Goal: Transaction & Acquisition: Obtain resource

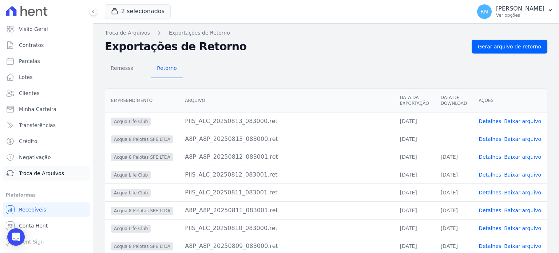
click at [33, 173] on span "Troca de Arquivos" at bounding box center [41, 173] width 45 height 7
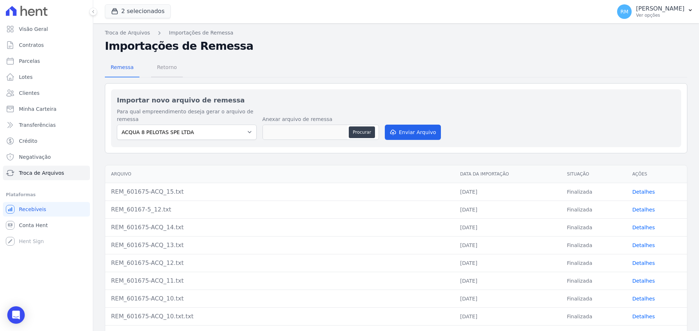
click at [161, 65] on span "Retorno" at bounding box center [166, 67] width 29 height 15
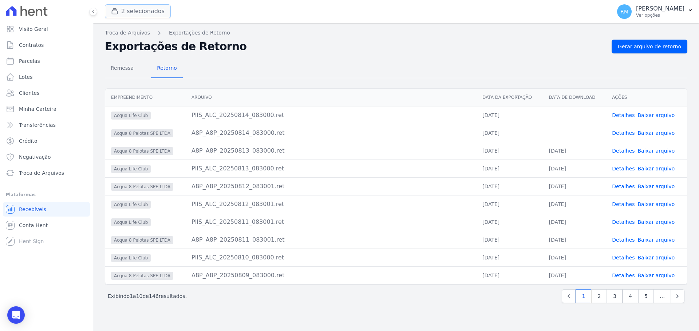
click at [148, 16] on button "2 selecionados" at bounding box center [138, 11] width 66 height 14
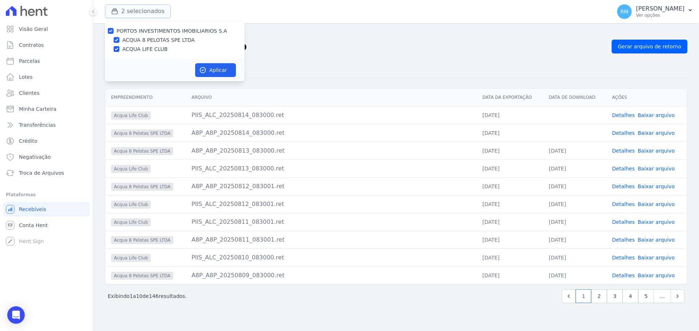
click at [148, 16] on button "2 selecionados" at bounding box center [138, 11] width 66 height 14
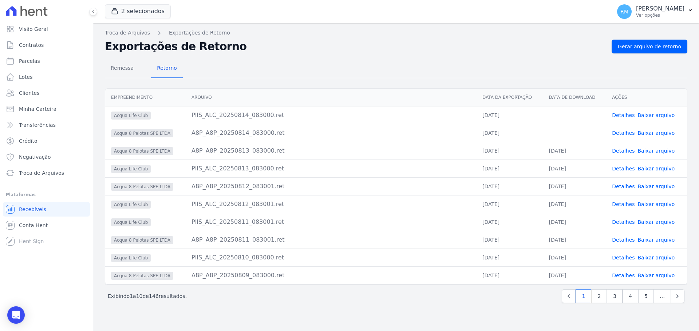
click at [558, 116] on link "Baixar arquivo" at bounding box center [655, 115] width 37 height 6
click at [558, 135] on link "Baixar arquivo" at bounding box center [655, 133] width 37 height 6
click at [481, 42] on h2 "Exportações de Retorno" at bounding box center [355, 46] width 501 height 13
click at [39, 226] on span "Conta Hent" at bounding box center [33, 225] width 29 height 7
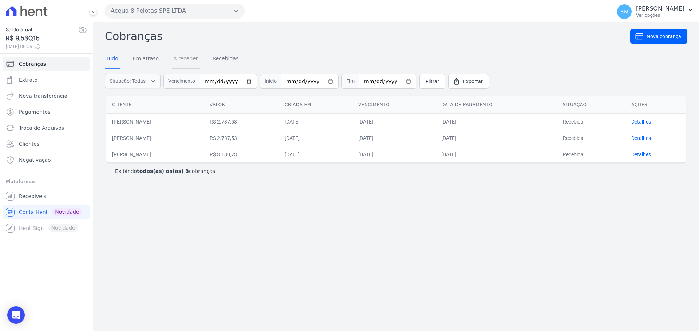
click at [186, 57] on link "A receber" at bounding box center [186, 59] width 28 height 19
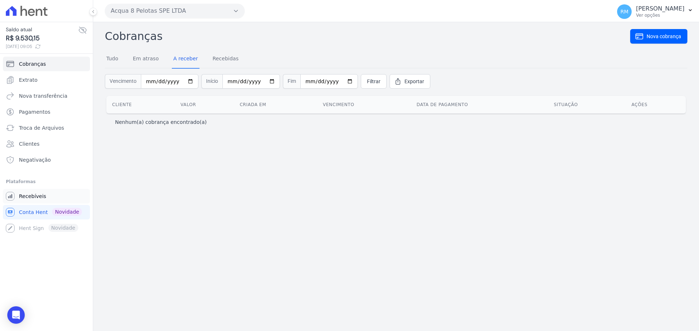
click at [24, 200] on link "Recebíveis" at bounding box center [46, 196] width 87 height 15
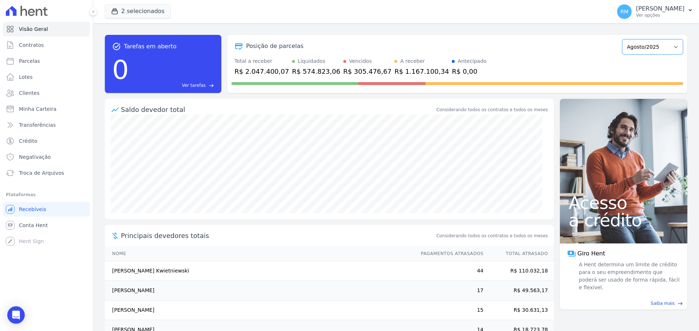
click at [558, 49] on select "Maio/2015 Junho/2015 Julho/2015 Agosto/2015 Setembro/2015 Outubro/2015 Novembro…" at bounding box center [652, 46] width 61 height 15
click at [558, 48] on select "Maio/2015 Junho/2015 Julho/2015 Agosto/2015 Setembro/2015 Outubro/2015 Novembro…" at bounding box center [652, 46] width 61 height 15
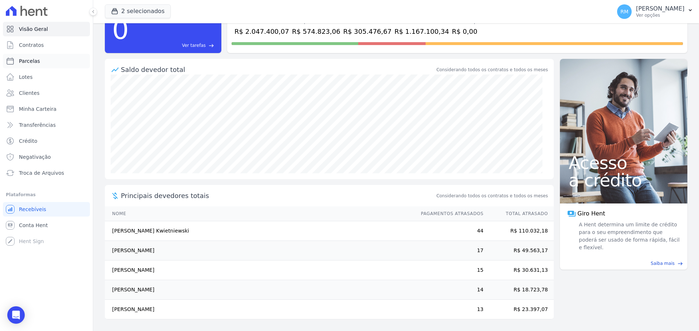
click at [33, 57] on link "Parcelas" at bounding box center [46, 61] width 87 height 15
select select
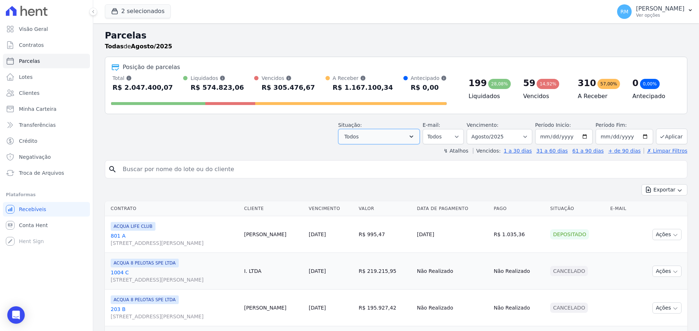
click at [419, 142] on button "Todos" at bounding box center [378, 136] width 81 height 15
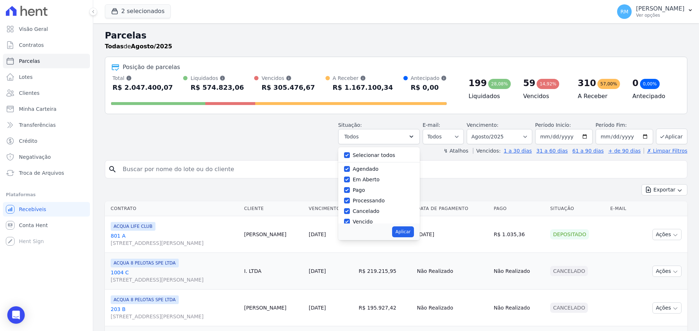
click at [222, 137] on div "Situação: Agendado Em Aberto Pago Processando Cancelado Vencido Transferindo De…" at bounding box center [396, 132] width 582 height 26
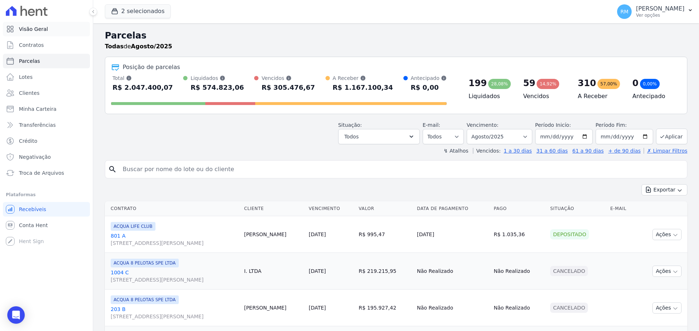
click at [39, 25] on link "Visão Geral" at bounding box center [46, 29] width 87 height 15
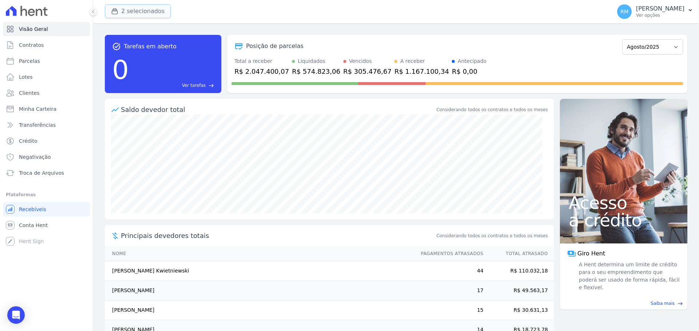
click at [136, 9] on button "2 selecionados" at bounding box center [138, 11] width 66 height 14
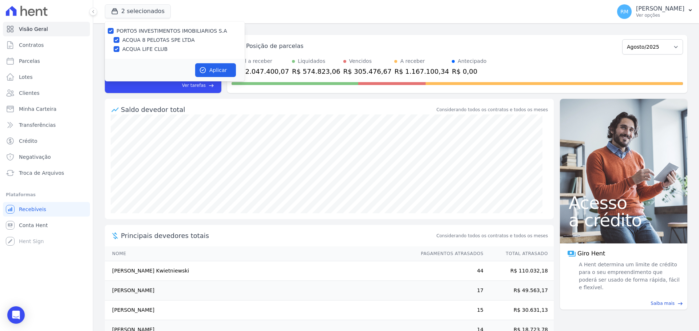
click at [138, 47] on label "ACQUA LIFE CLUB" at bounding box center [144, 49] width 45 height 8
click at [119, 47] on input "ACQUA LIFE CLUB" at bounding box center [117, 49] width 6 height 6
checkbox input "false"
click at [214, 68] on button "Aplicar" at bounding box center [215, 70] width 41 height 14
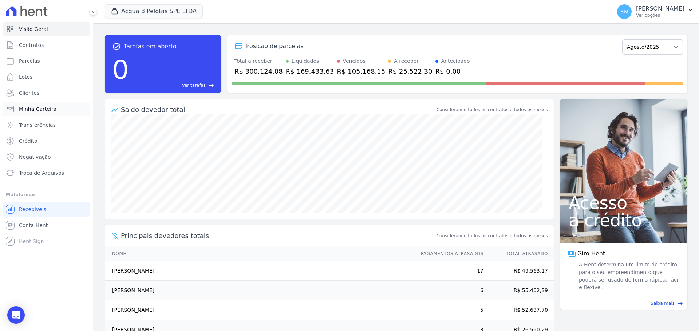
click at [42, 115] on link "Minha Carteira" at bounding box center [46, 109] width 87 height 15
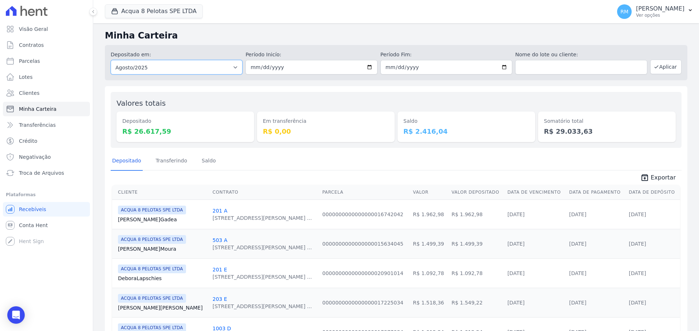
click at [232, 67] on select "Todos os meses Maio/2015 Junho/2015 Julho/2015 Agosto/2015 Setembro/2015 Outubr…" at bounding box center [177, 67] width 132 height 15
select select "09/2025"
click at [111, 60] on select "Todos os meses Maio/2015 Junho/2015 Julho/2015 Agosto/2015 Setembro/2015 Outubr…" at bounding box center [177, 67] width 132 height 15
click at [365, 68] on input "date" at bounding box center [311, 67] width 132 height 15
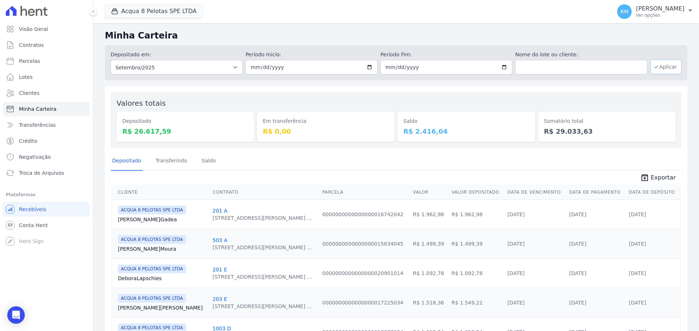
click at [558, 65] on button "Aplicar" at bounding box center [665, 67] width 31 height 15
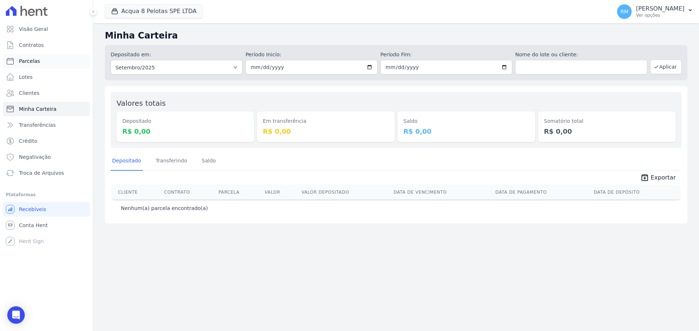
click at [46, 58] on link "Parcelas" at bounding box center [46, 61] width 87 height 15
select select
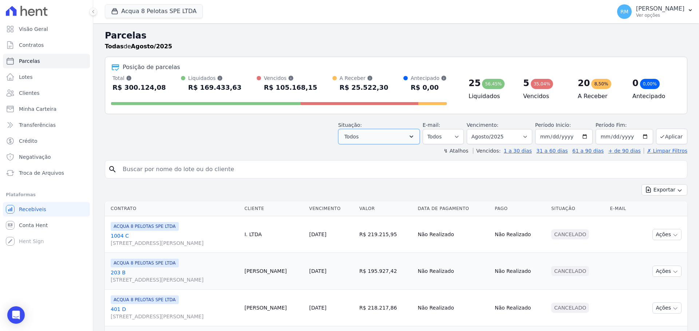
click at [415, 141] on button "Todos" at bounding box center [378, 136] width 81 height 15
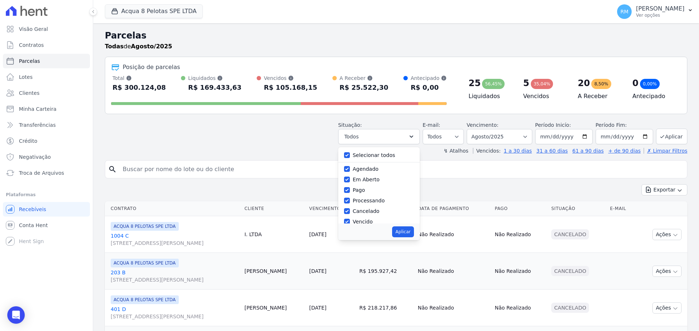
click at [454, 161] on div "search" at bounding box center [396, 169] width 582 height 18
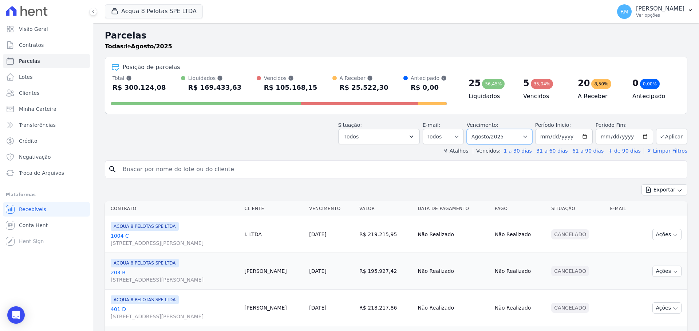
click at [526, 138] on select "Filtrar por período ──────── Todos os meses Maio/2015 Junho/2015 Julho/2015 Ago…" at bounding box center [498, 136] width 65 height 15
select select "09/2025"
click at [471, 129] on select "Filtrar por período ──────── Todos os meses Maio/2015 Junho/2015 Julho/2015 Ago…" at bounding box center [498, 136] width 65 height 15
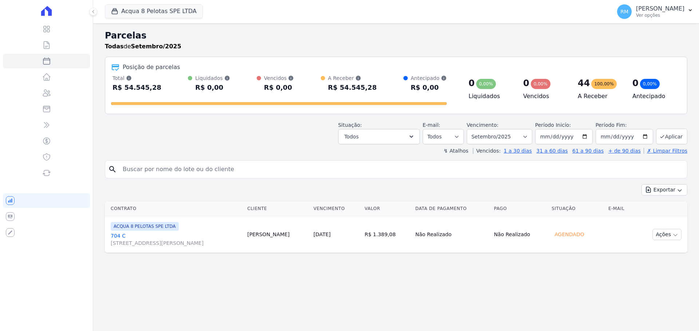
select select
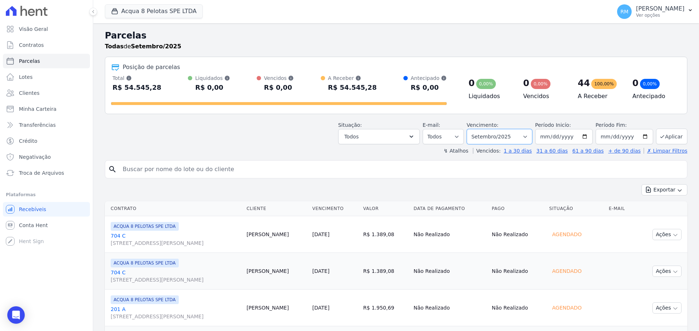
click at [522, 137] on select "Filtrar por período ──────── Todos os meses Maio/2015 Junho/2015 Julho/2015 Ago…" at bounding box center [498, 136] width 65 height 15
click at [522, 136] on select "Filtrar por período ──────── Todos os meses Maio/2015 Junho/2015 Julho/2015 Ago…" at bounding box center [498, 136] width 65 height 15
click at [669, 136] on button "Aplicar" at bounding box center [671, 137] width 31 height 16
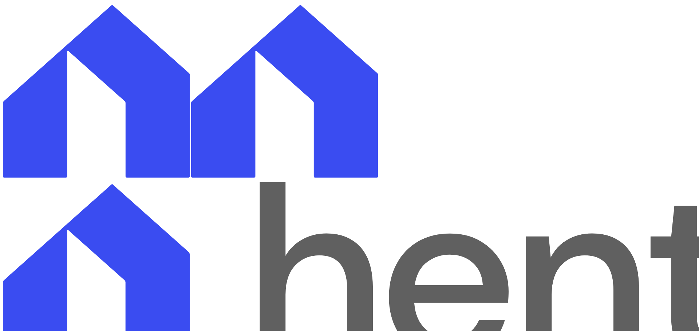
select select
checkbox input "false"
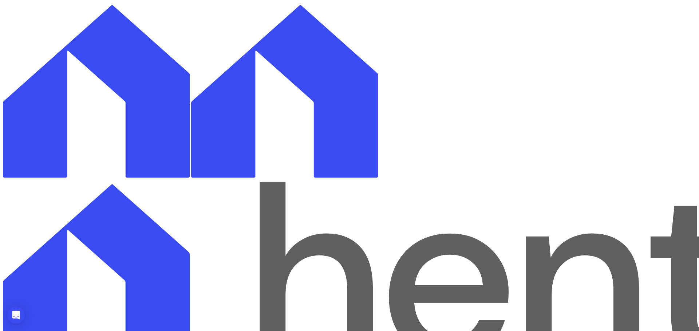
checkbox input "false"
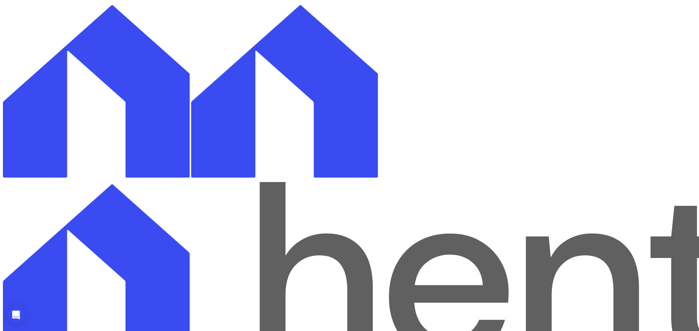
checkbox input "false"
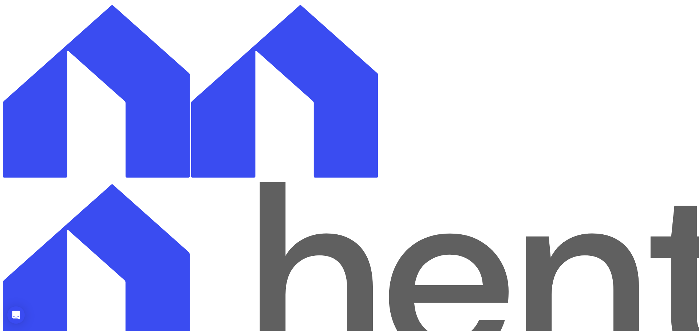
checkbox input "true"
select select "scheduled"
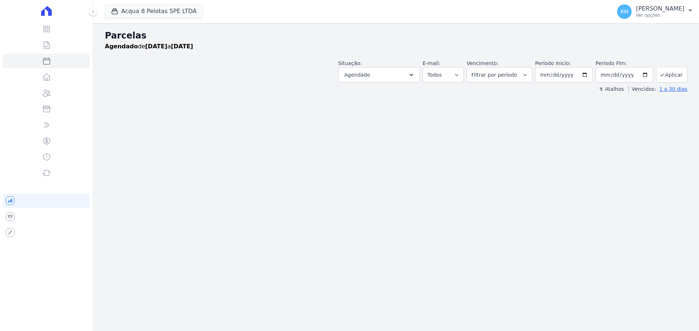
select select
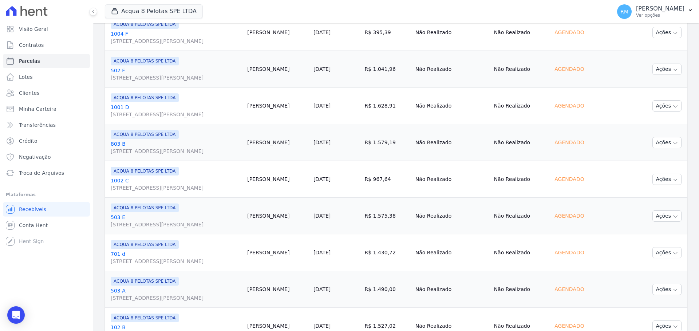
scroll to position [774, 0]
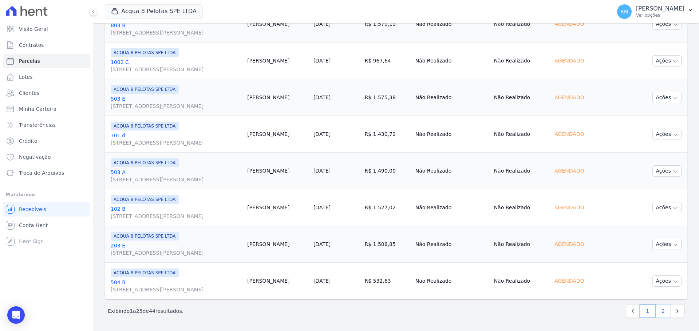
click at [656, 310] on link "2" at bounding box center [663, 312] width 16 height 14
select select
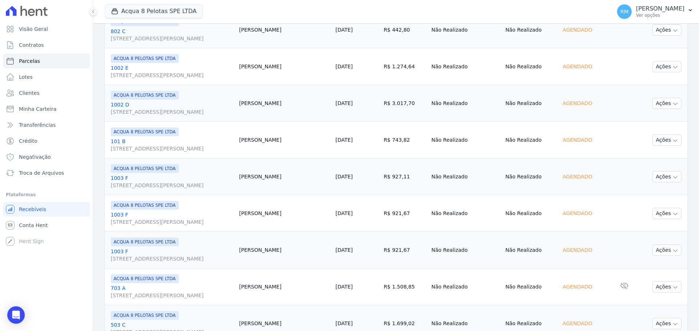
scroll to position [553, 0]
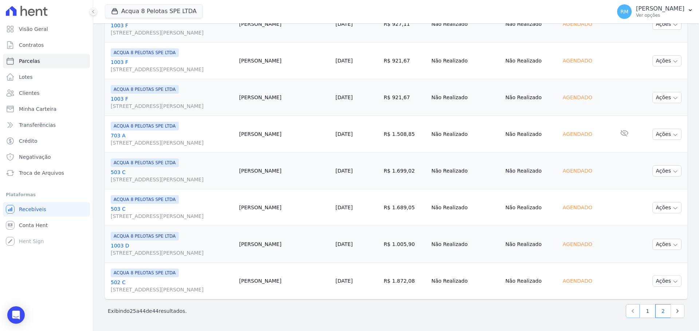
click at [633, 310] on link "Previous" at bounding box center [632, 312] width 14 height 14
select select
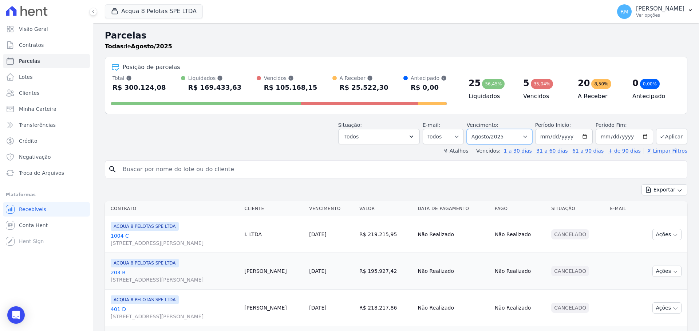
click at [496, 137] on select "Filtrar por período ──────── Todos os meses Maio/2015 Junho/2015 Julho/2015 Ago…" at bounding box center [498, 136] width 65 height 15
select select "09/2025"
click at [471, 129] on select "Filtrar por período ──────── Todos os meses Maio/2015 Junho/2015 Julho/2015 Ago…" at bounding box center [498, 136] width 65 height 15
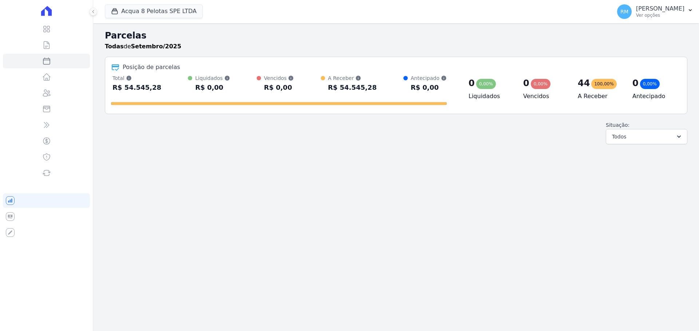
select select
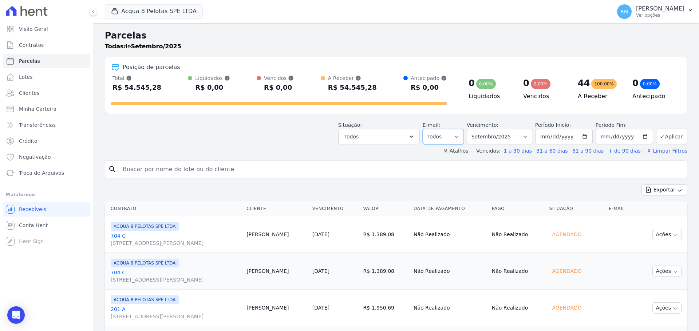
click at [451, 135] on select "Todos Lido Não-lido" at bounding box center [442, 136] width 41 height 15
click at [416, 142] on button "Todos" at bounding box center [378, 136] width 81 height 15
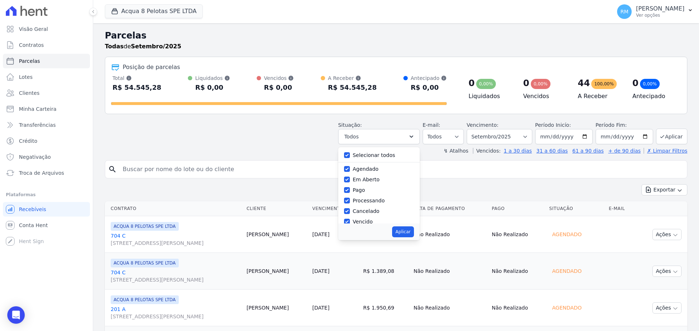
click at [409, 152] on div "Selecionar todos" at bounding box center [379, 155] width 70 height 11
click at [403, 159] on div "Selecionar todos" at bounding box center [379, 155] width 70 height 11
click at [385, 156] on label "Selecionar todos" at bounding box center [374, 155] width 43 height 6
click at [350, 156] on input "Selecionar todos" at bounding box center [347, 155] width 6 height 6
checkbox input "false"
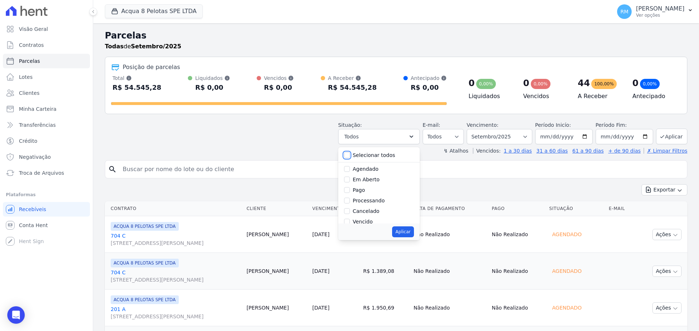
checkbox input "false"
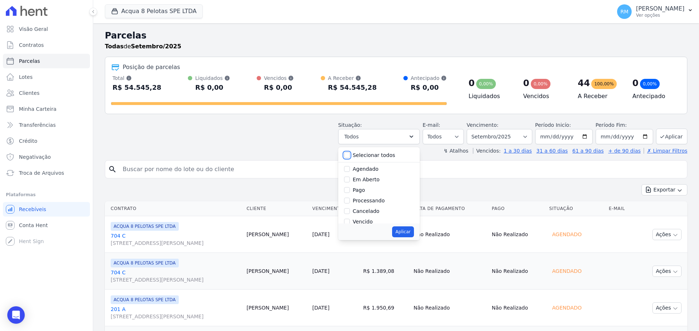
checkbox input "false"
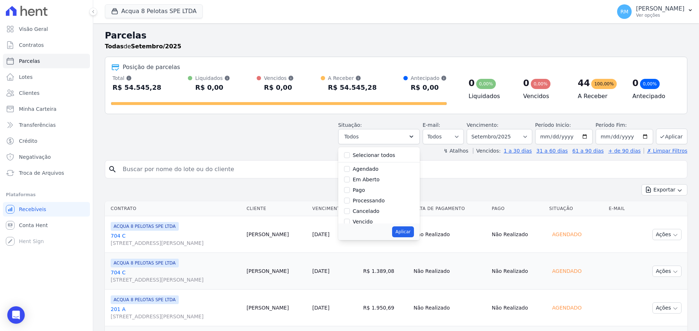
click at [383, 170] on div "Agendado" at bounding box center [379, 169] width 70 height 11
click at [369, 171] on label "Agendado" at bounding box center [366, 169] width 26 height 6
click at [350, 171] on input "Agendado" at bounding box center [347, 169] width 6 height 6
checkbox input "true"
click at [402, 231] on button "Aplicar" at bounding box center [402, 232] width 21 height 11
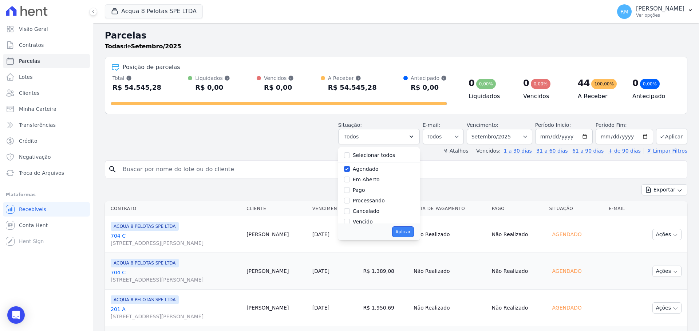
select select "scheduled"
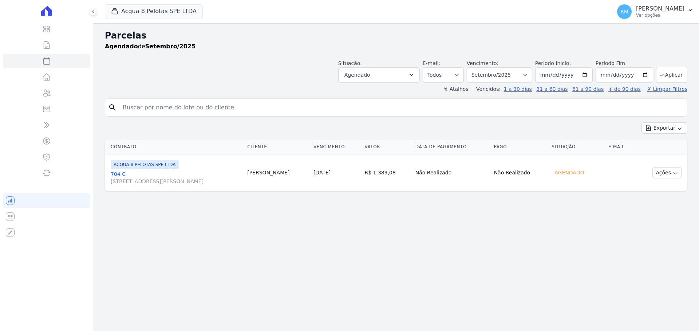
select select
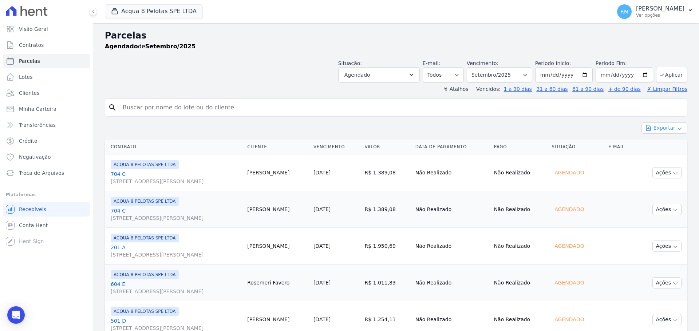
click at [667, 131] on button "Exportar" at bounding box center [664, 128] width 46 height 11
click at [657, 158] on span "Exportar CSV" at bounding box center [663, 157] width 39 height 7
click at [668, 143] on span "Exportar PDF" at bounding box center [663, 145] width 38 height 7
